Goal: Transaction & Acquisition: Purchase product/service

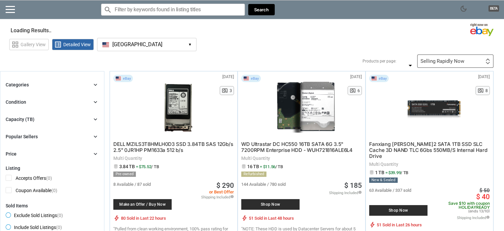
click at [94, 88] on icon "chevron_right" at bounding box center [95, 84] width 7 height 7
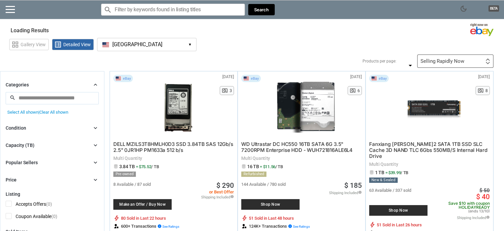
click at [56, 98] on input "search" at bounding box center [52, 98] width 93 height 12
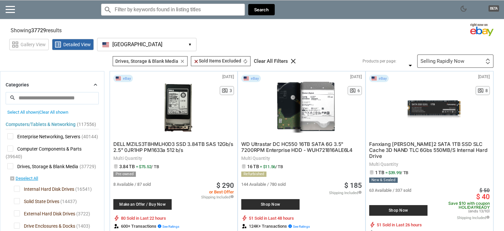
click at [96, 86] on icon "chevron_right" at bounding box center [95, 84] width 7 height 7
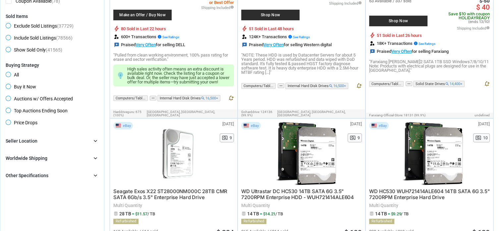
scroll to position [199, 0]
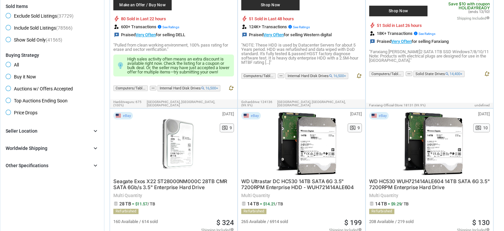
click at [17, 77] on span "Buy it Now" at bounding box center [21, 78] width 31 height 8
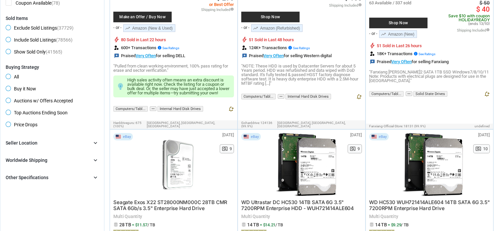
scroll to position [199, 0]
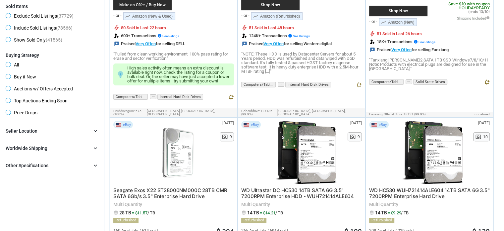
click at [93, 131] on icon "chevron_right" at bounding box center [95, 130] width 7 height 7
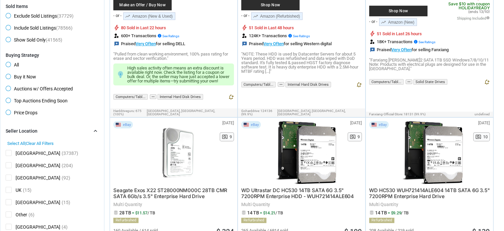
click at [94, 128] on icon "chevron_right" at bounding box center [95, 130] width 7 height 7
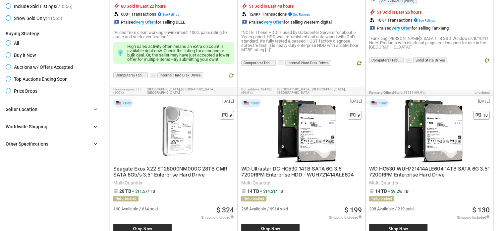
scroll to position [232, 0]
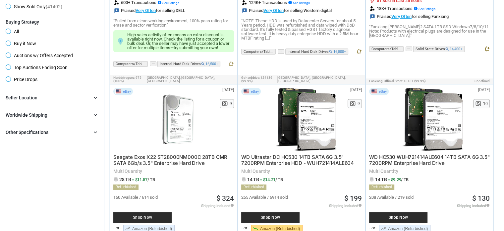
click at [96, 100] on icon "chevron_right" at bounding box center [95, 97] width 7 height 7
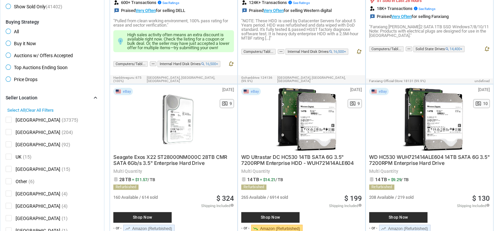
click at [9, 123] on span "[GEOGRAPHIC_DATA]" at bounding box center [33, 120] width 55 height 8
click at [94, 98] on icon "chevron_right" at bounding box center [95, 97] width 7 height 7
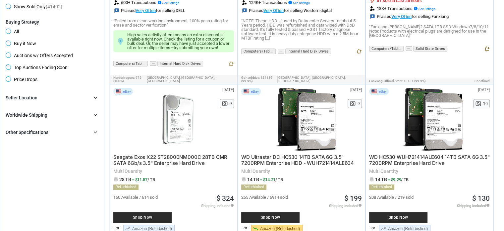
click at [96, 130] on icon "chevron_right" at bounding box center [95, 132] width 7 height 7
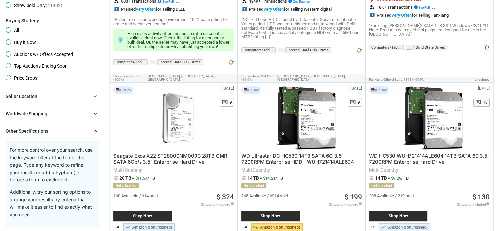
scroll to position [232, 0]
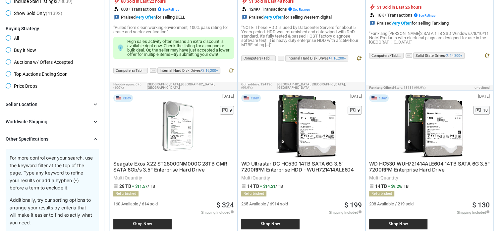
click at [94, 135] on icon "chevron_right" at bounding box center [95, 138] width 7 height 7
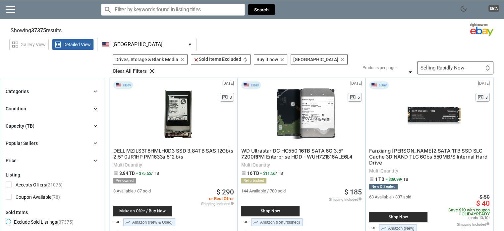
scroll to position [0, 0]
click at [181, 61] on icon "clear" at bounding box center [182, 59] width 5 height 5
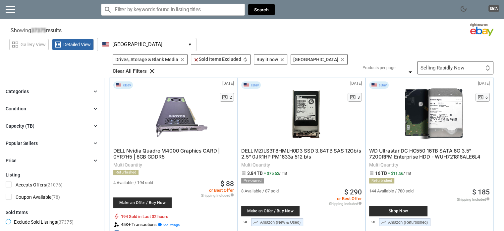
click at [182, 61] on icon "clear" at bounding box center [182, 59] width 5 height 5
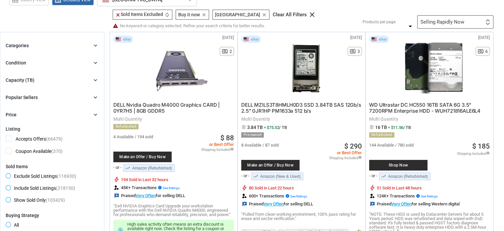
scroll to position [33, 0]
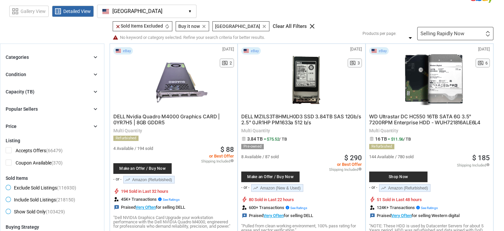
click at [462, 30] on div "Selling Rapidly Now First or Last Chance to Buy Recently Listed Selling Rapidly…" at bounding box center [456, 33] width 76 height 13
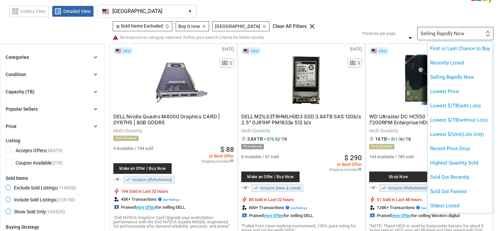
click at [441, 92] on li "Lowest Price" at bounding box center [460, 91] width 65 height 14
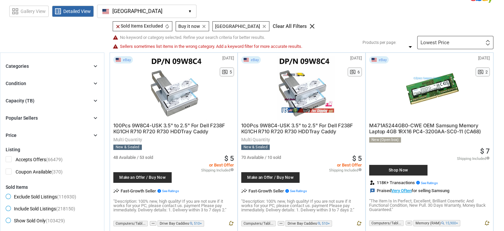
scroll to position [66, 0]
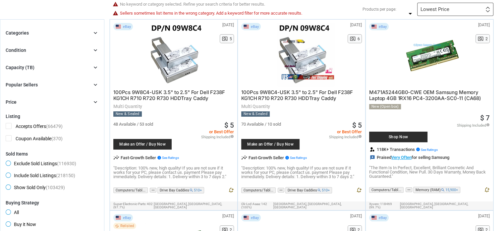
click at [97, 31] on icon "chevron_right" at bounding box center [95, 33] width 7 height 7
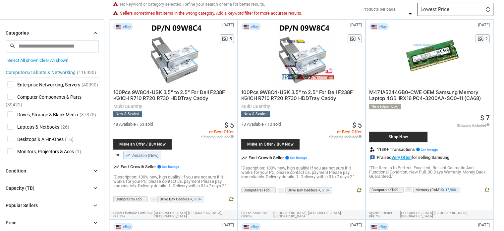
click at [11, 85] on span "Enterprise Networking, Servers" at bounding box center [43, 85] width 73 height 8
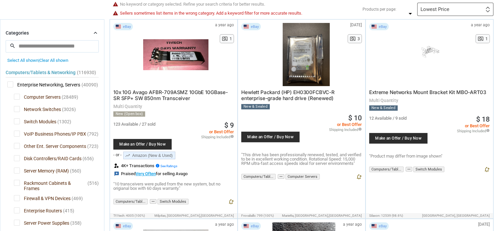
scroll to position [33, 0]
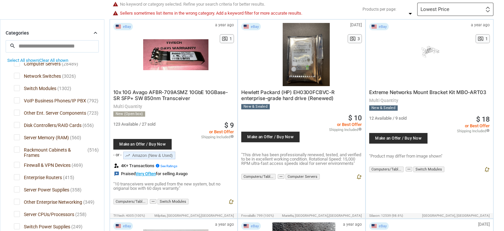
click at [16, 81] on span "Network Switches" at bounding box center [37, 77] width 47 height 8
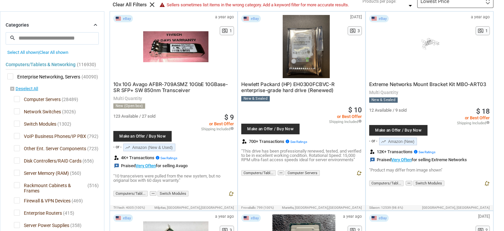
click at [11, 75] on span "Enterprise Networking, Servers" at bounding box center [43, 77] width 73 height 8
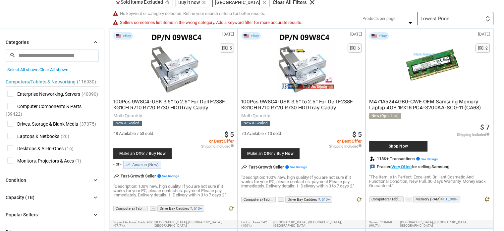
scroll to position [66, 0]
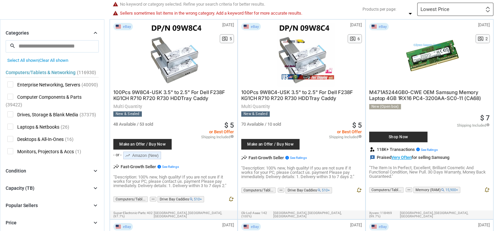
click at [49, 84] on span "Enterprise Networking, Servers" at bounding box center [43, 85] width 73 height 8
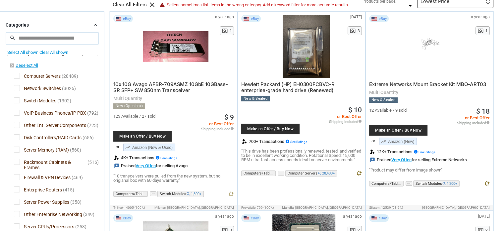
scroll to position [33, 0]
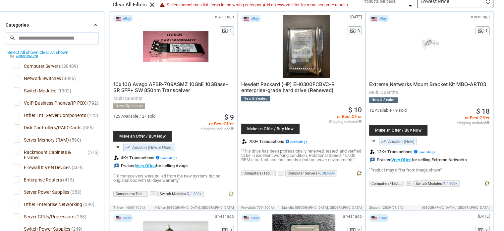
click at [16, 82] on span "Network Switches" at bounding box center [37, 79] width 47 height 8
click at [17, 94] on span "Switch Modules" at bounding box center [35, 91] width 42 height 8
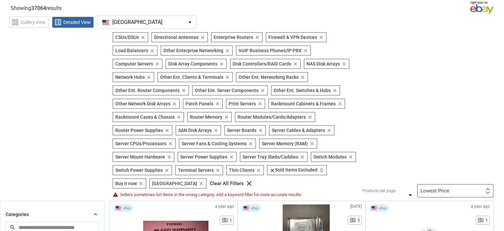
scroll to position [33, 0]
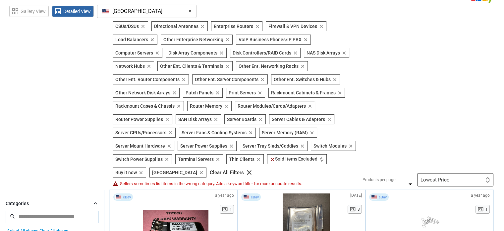
click at [144, 27] on icon "clear" at bounding box center [143, 26] width 5 height 5
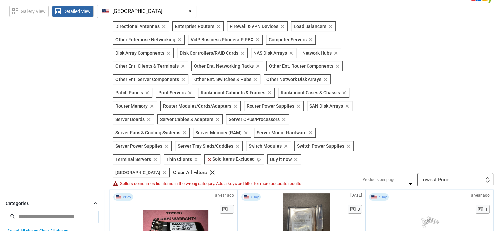
click at [163, 25] on icon "clear" at bounding box center [164, 26] width 5 height 5
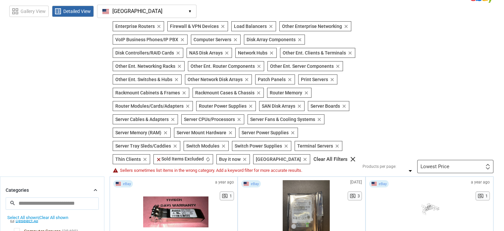
click at [158, 25] on icon "clear" at bounding box center [159, 26] width 5 height 5
click at [166, 26] on icon "clear" at bounding box center [168, 26] width 5 height 5
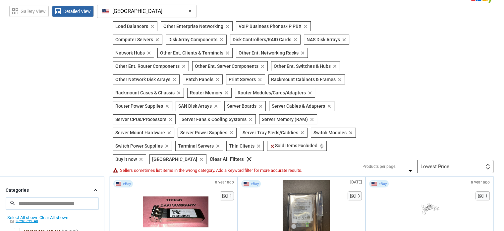
click at [152, 26] on icon "clear" at bounding box center [152, 26] width 5 height 5
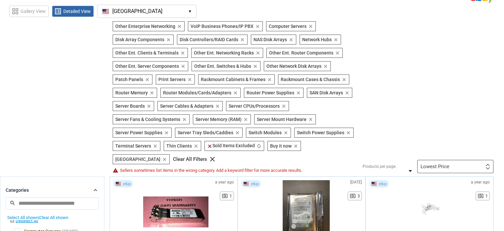
click at [178, 26] on icon "clear" at bounding box center [179, 26] width 5 height 5
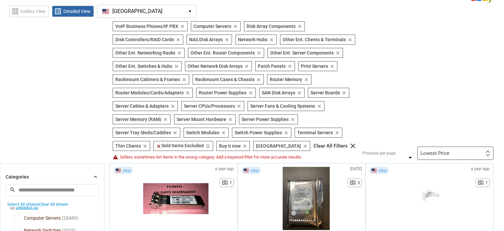
click at [181, 27] on icon "clear" at bounding box center [182, 26] width 5 height 5
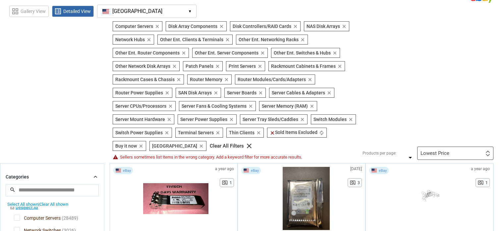
click at [221, 25] on icon "clear" at bounding box center [221, 26] width 5 height 5
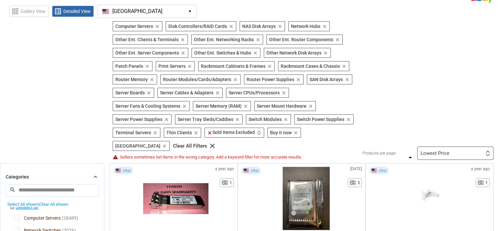
click at [231, 27] on icon "clear" at bounding box center [231, 26] width 5 height 5
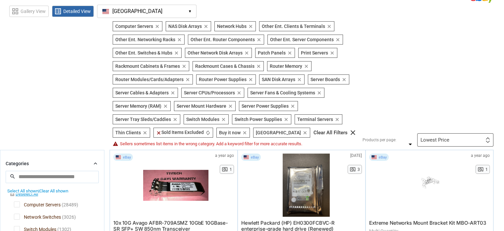
click at [205, 26] on icon "clear" at bounding box center [206, 26] width 5 height 5
click at [200, 27] on icon "clear" at bounding box center [202, 26] width 5 height 5
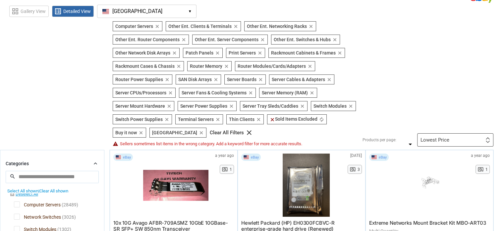
click at [234, 26] on icon "clear" at bounding box center [236, 26] width 5 height 5
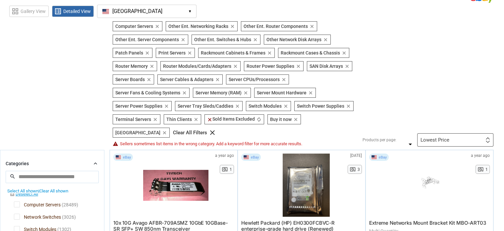
click at [232, 25] on icon "clear" at bounding box center [232, 26] width 5 height 5
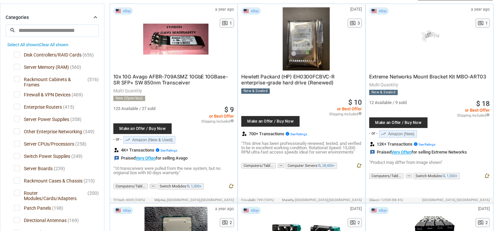
scroll to position [100, 0]
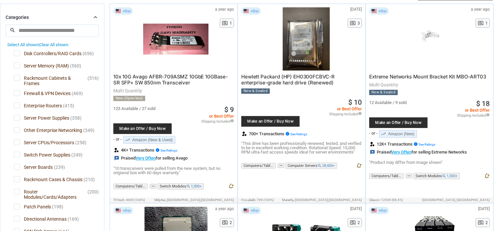
click at [17, 83] on span "Rackmount Cabinets & Frames" at bounding box center [50, 79] width 73 height 8
click at [18, 71] on span "Server Memory (RAM)" at bounding box center [41, 66] width 55 height 8
click at [18, 115] on span "Server Power Supplies" at bounding box center [41, 118] width 55 height 8
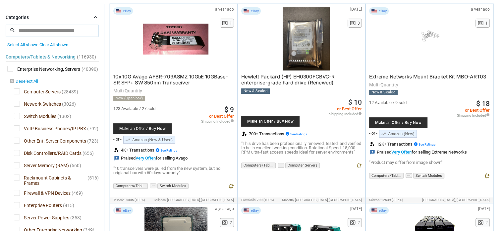
click at [18, 137] on span "Other Ent. Server Components" at bounding box center [50, 141] width 72 height 8
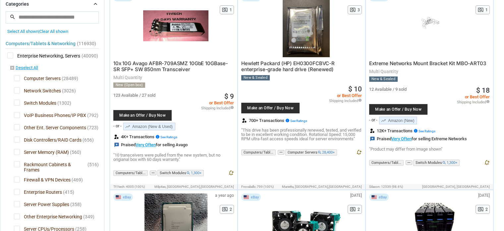
click at [17, 106] on span "Switch Modules" at bounding box center [35, 104] width 42 height 8
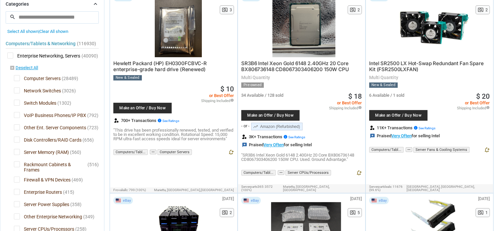
click at [17, 132] on span "Other Ent. Server Components" at bounding box center [50, 128] width 72 height 8
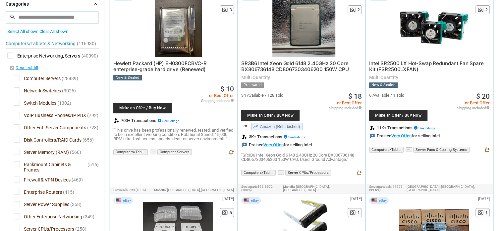
click at [17, 132] on span "Other Ent. Server Components" at bounding box center [50, 128] width 72 height 8
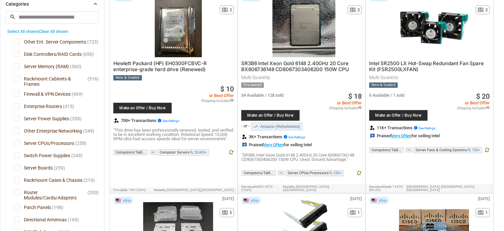
scroll to position [100, 0]
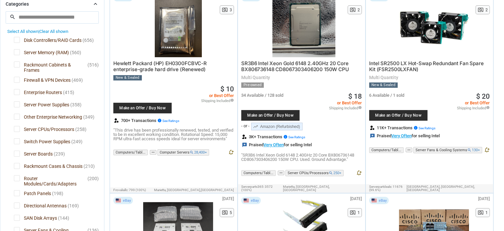
click at [16, 134] on span "Server CPUs/Processors" at bounding box center [44, 130] width 60 height 8
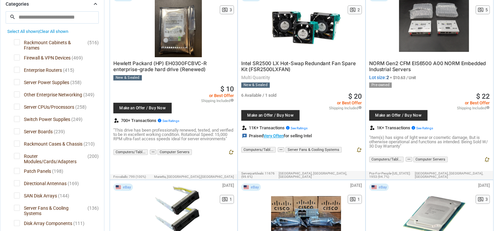
scroll to position [133, 0]
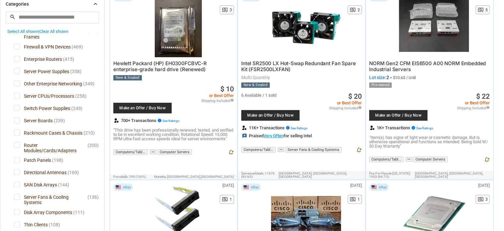
click at [18, 113] on span "Switch Power Supplies" at bounding box center [42, 109] width 56 height 8
click at [16, 105] on span "Switch Power Supplies" at bounding box center [42, 109] width 56 height 8
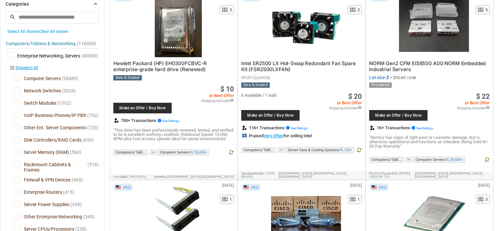
scroll to position [133, 0]
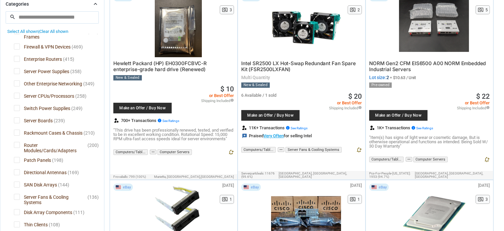
click at [16, 117] on span "Server Boards" at bounding box center [33, 121] width 39 height 8
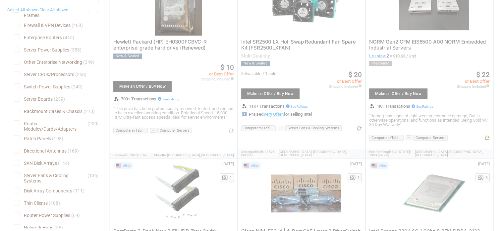
scroll to position [199, 0]
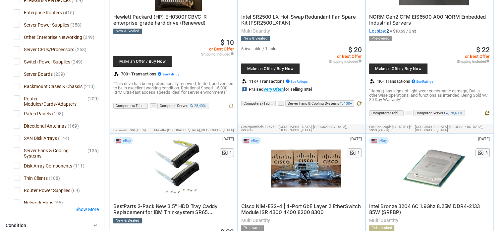
click at [16, 79] on span "Server Boards" at bounding box center [33, 75] width 39 height 8
click at [16, 91] on span "Rackmount Cases & Chassis" at bounding box center [48, 87] width 69 height 8
click at [15, 91] on span "Rackmount Cases & Chassis" at bounding box center [48, 87] width 69 height 8
click at [18, 103] on span "Router Modules/Cards/Adapters" at bounding box center [50, 99] width 73 height 8
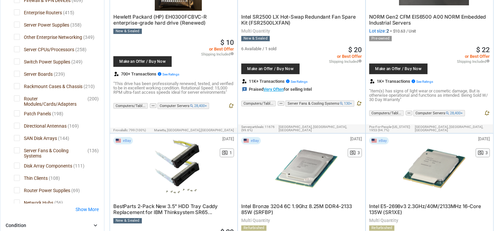
scroll to position [186, 0]
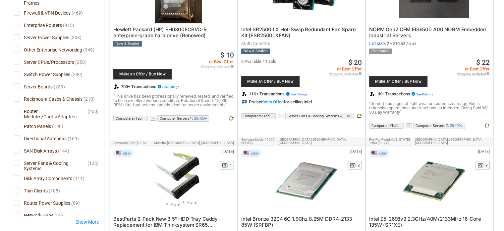
click at [17, 123] on span "Patch Panels" at bounding box center [32, 127] width 37 height 8
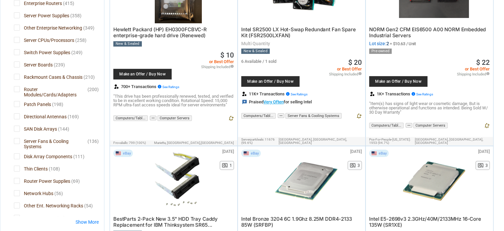
scroll to position [166, 0]
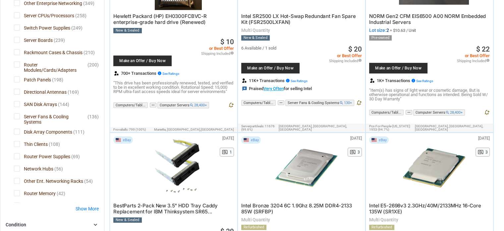
click at [19, 109] on span "SAN Disk Arrays" at bounding box center [35, 105] width 43 height 8
click at [17, 121] on span "Server Fans & Cooling Systems" at bounding box center [50, 117] width 73 height 8
click at [15, 121] on span "Server Fans & Cooling Systems" at bounding box center [50, 117] width 73 height 8
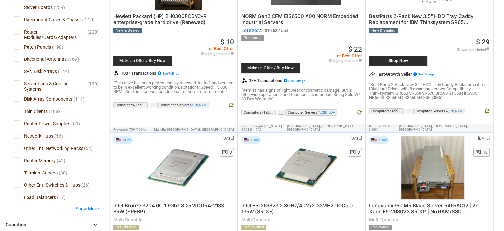
scroll to position [199, 0]
click at [20, 107] on span "Thin Clients" at bounding box center [31, 111] width 34 height 8
click at [16, 120] on span "Router Power Supplies" at bounding box center [42, 124] width 56 height 8
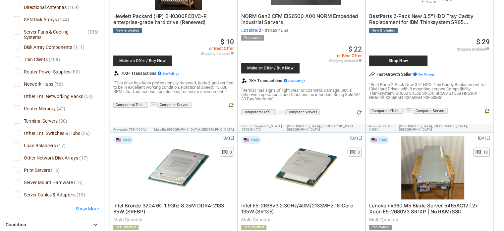
scroll to position [265, 0]
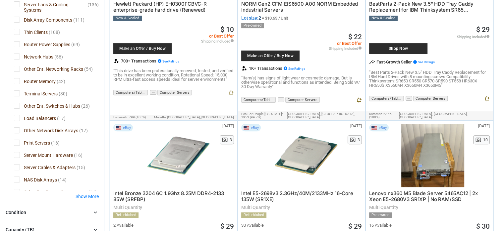
click at [16, 86] on span "Router Memory" at bounding box center [35, 82] width 42 height 8
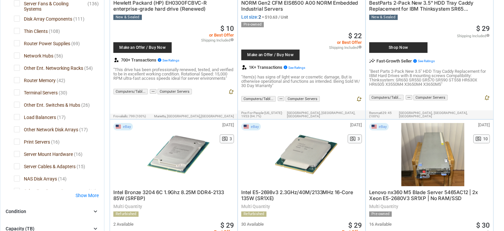
click at [16, 48] on span "Router Power Supplies" at bounding box center [42, 44] width 56 height 8
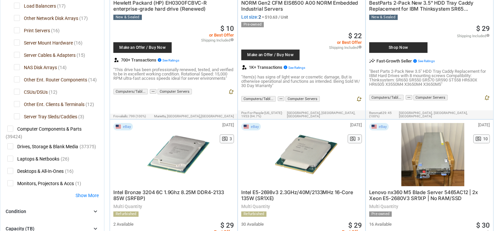
scroll to position [387, 0]
click at [17, 114] on span "Server Tray Sleds/Caddies" at bounding box center [45, 117] width 63 height 8
click at [16, 77] on span "Other Ent. Router Components" at bounding box center [50, 80] width 73 height 8
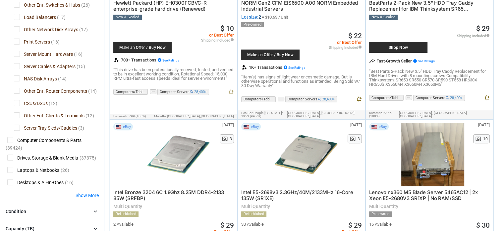
scroll to position [354, 0]
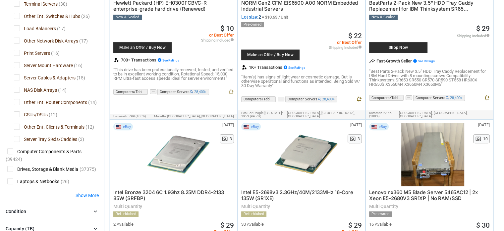
click at [17, 101] on span "Other Ent. Router Components" at bounding box center [50, 103] width 73 height 8
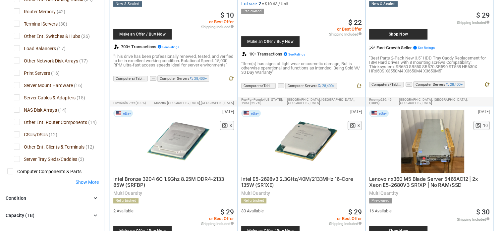
click at [18, 102] on span "Server Cables & Adapters" at bounding box center [45, 98] width 62 height 8
click at [16, 90] on span "Server Mount Hardware" at bounding box center [43, 86] width 59 height 8
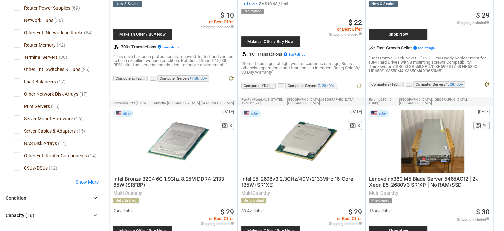
click at [17, 103] on span "Print Servers" at bounding box center [32, 107] width 36 height 8
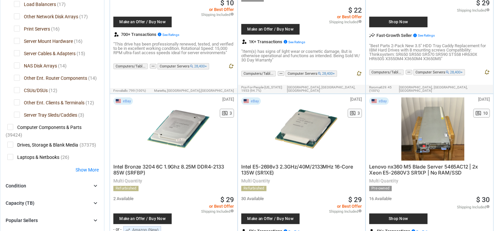
scroll to position [288, 0]
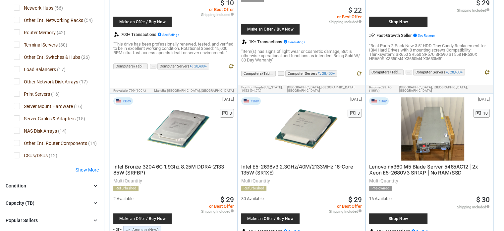
click at [17, 87] on span "Other Network Disk Arrays" at bounding box center [46, 82] width 64 height 8
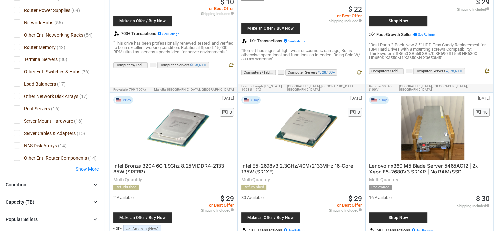
scroll to position [254, 0]
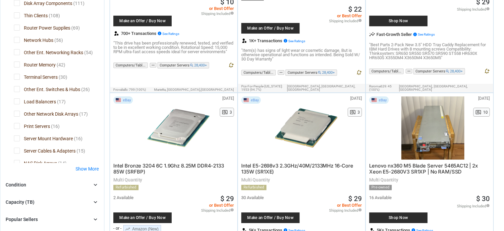
click at [17, 94] on span "Other Ent. Switches & Hubs" at bounding box center [47, 90] width 66 height 8
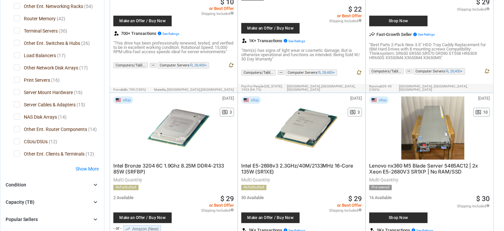
scroll to position [288, 0]
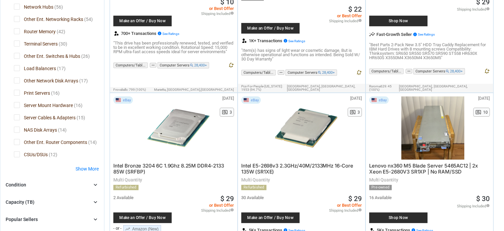
click at [16, 49] on span "Terminal Servers" at bounding box center [36, 44] width 44 height 8
click at [16, 36] on span "Router Memory" at bounding box center [35, 32] width 42 height 8
click at [19, 29] on span "Router Memory" at bounding box center [35, 32] width 42 height 8
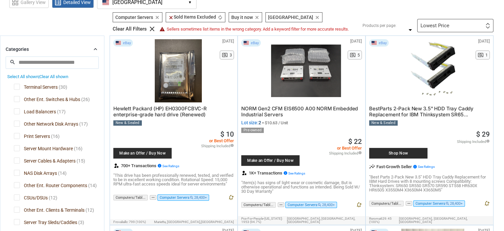
scroll to position [54, 0]
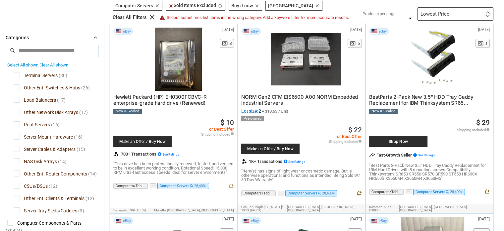
click at [94, 34] on icon "chevron_right" at bounding box center [95, 37] width 7 height 7
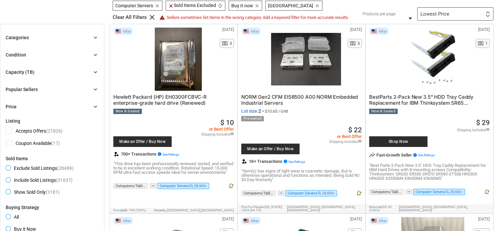
click at [98, 52] on icon "chevron_right" at bounding box center [95, 54] width 7 height 7
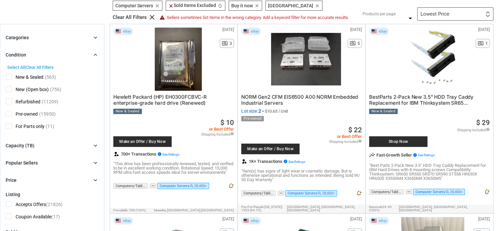
click at [10, 99] on span "Refurbished" at bounding box center [23, 102] width 35 height 8
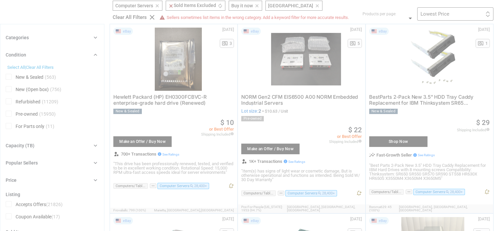
click at [9, 112] on div at bounding box center [252, 115] width 504 height 231
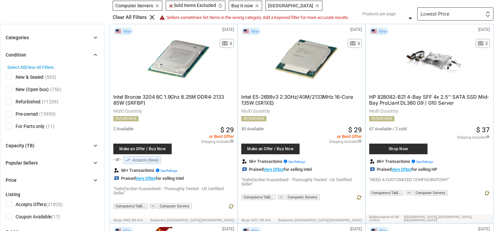
click at [9, 112] on span "Pre-owned" at bounding box center [22, 114] width 32 height 8
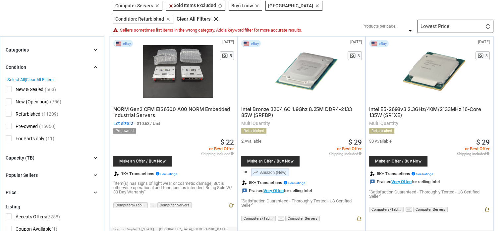
click at [96, 64] on icon "chevron_right" at bounding box center [95, 67] width 7 height 7
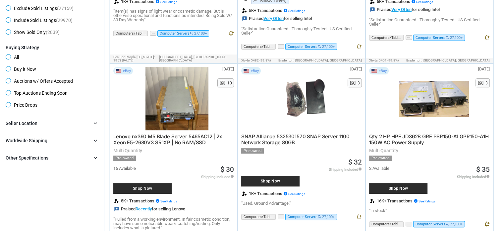
scroll to position [265, 0]
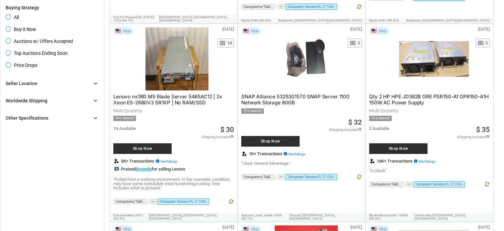
click at [96, 81] on icon "chevron_right" at bounding box center [95, 83] width 7 height 7
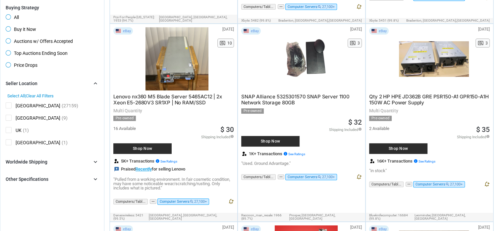
click at [97, 81] on icon "chevron_right" at bounding box center [95, 83] width 7 height 7
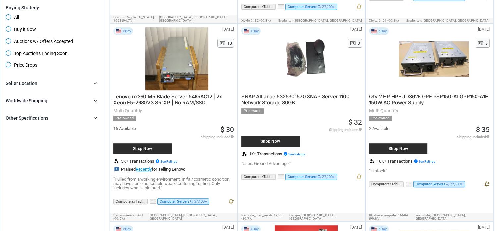
click at [94, 119] on icon "chevron_right" at bounding box center [95, 117] width 7 height 7
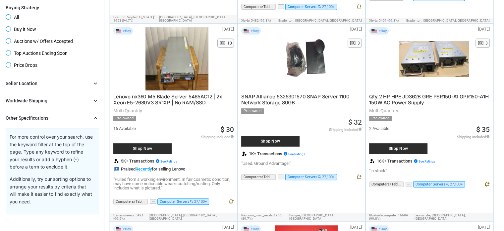
click at [96, 117] on icon "chevron_right" at bounding box center [95, 117] width 7 height 7
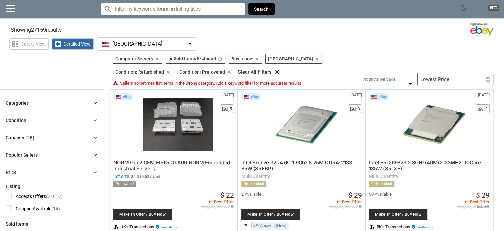
scroll to position [0, 0]
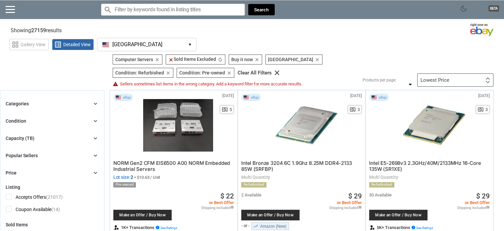
click at [151, 9] on input "Search for models" at bounding box center [173, 10] width 144 height 12
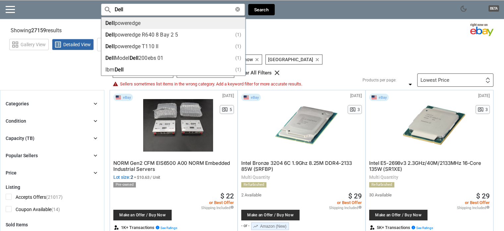
click at [172, 21] on div "Dell poweredge" at bounding box center [173, 23] width 136 height 5
type input "Dell poweredge"
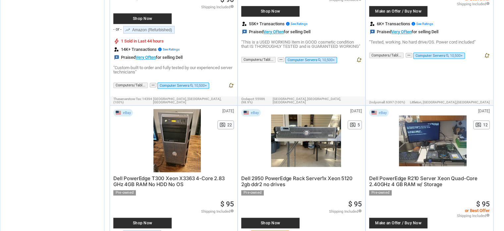
scroll to position [3118, 0]
